Goal: Information Seeking & Learning: Learn about a topic

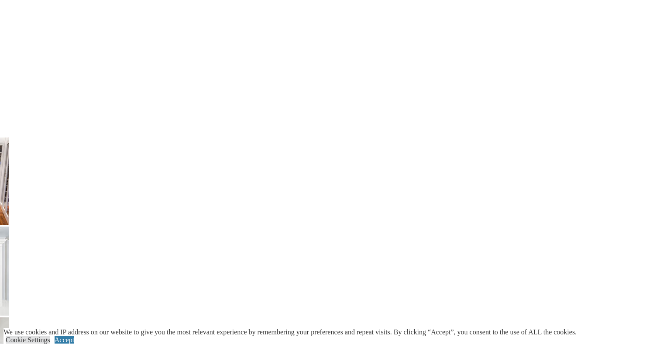
scroll to position [1701, 0]
click at [74, 336] on link "Accept" at bounding box center [65, 339] width 20 height 7
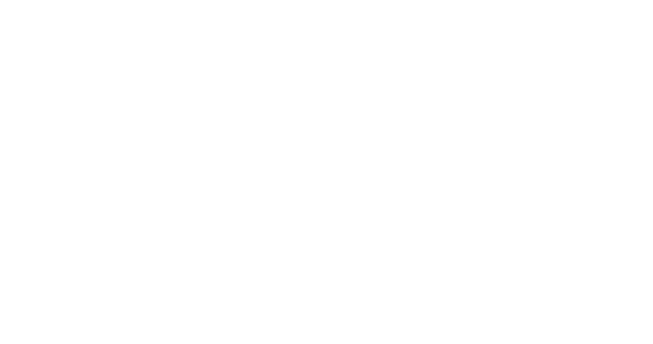
scroll to position [2002, 0]
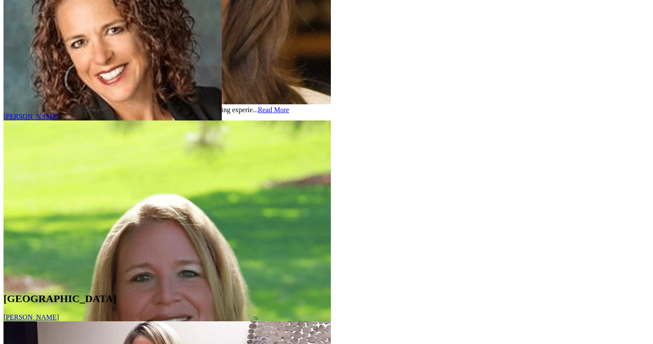
scroll to position [4673, 0]
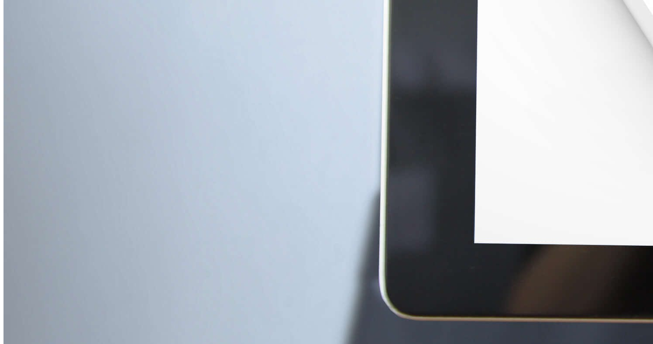
scroll to position [3880, 0]
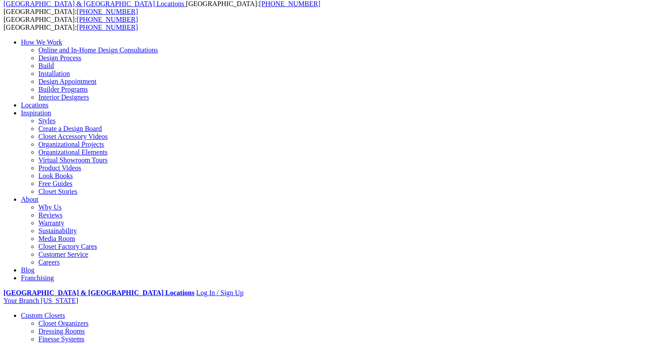
scroll to position [40, 0]
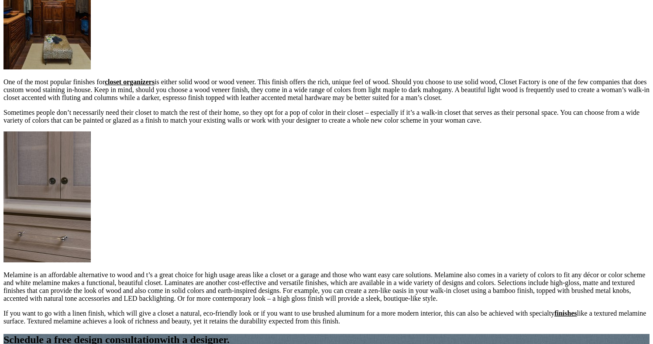
scroll to position [900, 0]
